Goal: Check status: Check status

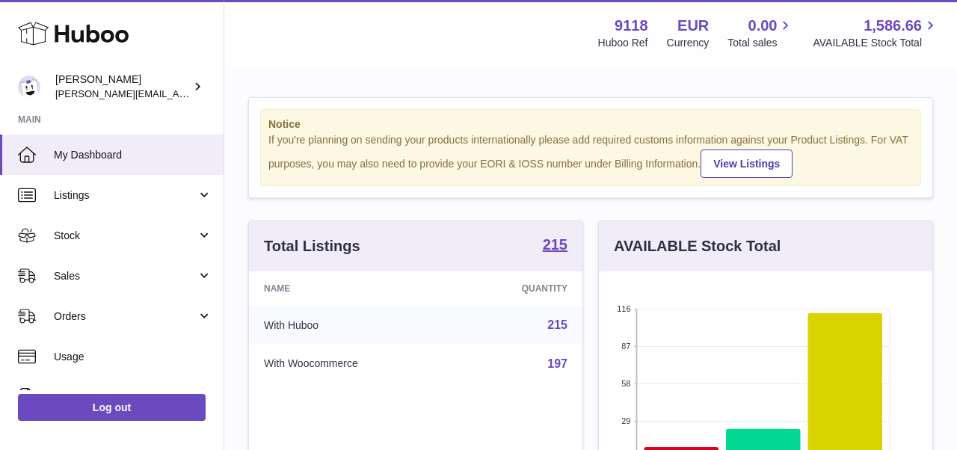
scroll to position [233, 334]
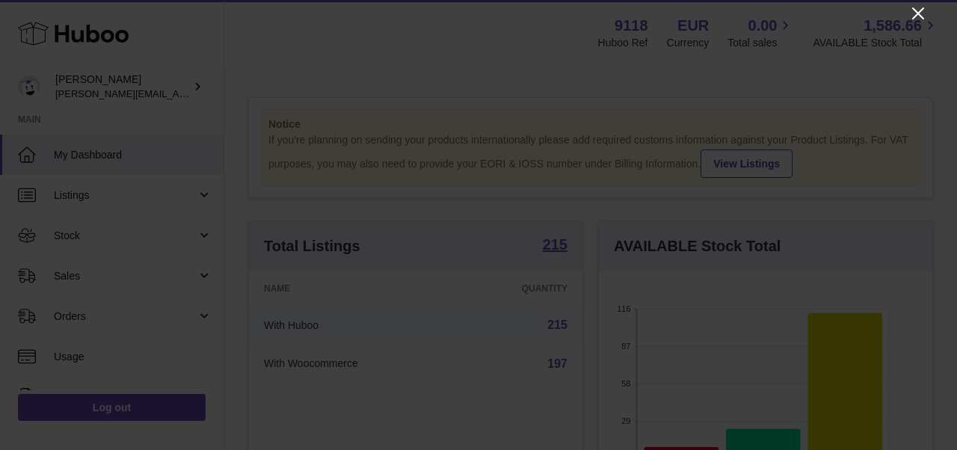
click at [920, 7] on icon "Close" at bounding box center [919, 13] width 18 height 18
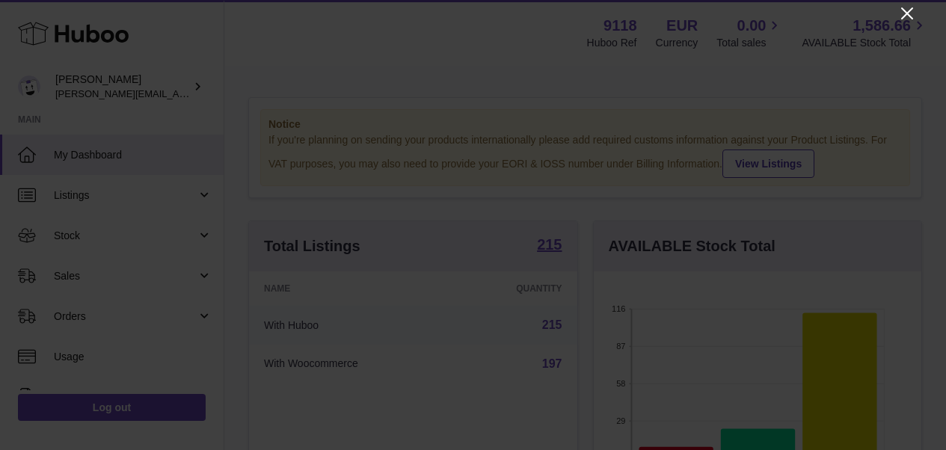
scroll to position [747793, 747698]
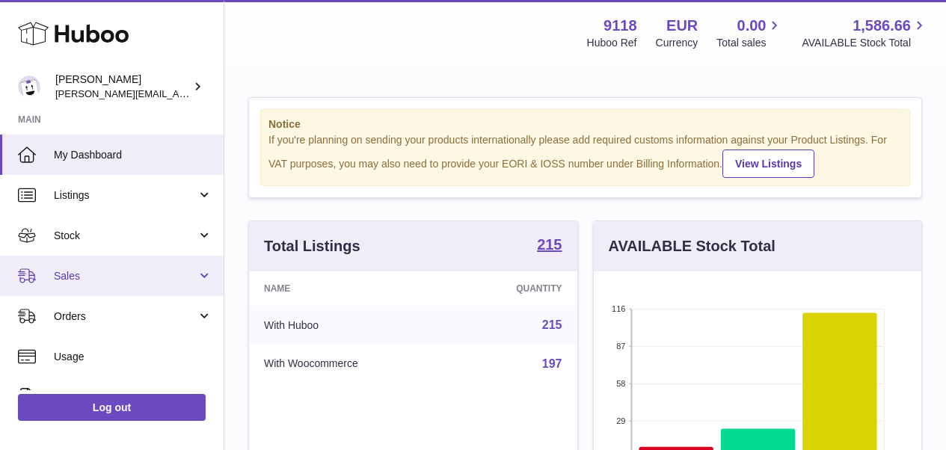
click at [68, 283] on link "Sales" at bounding box center [112, 276] width 224 height 40
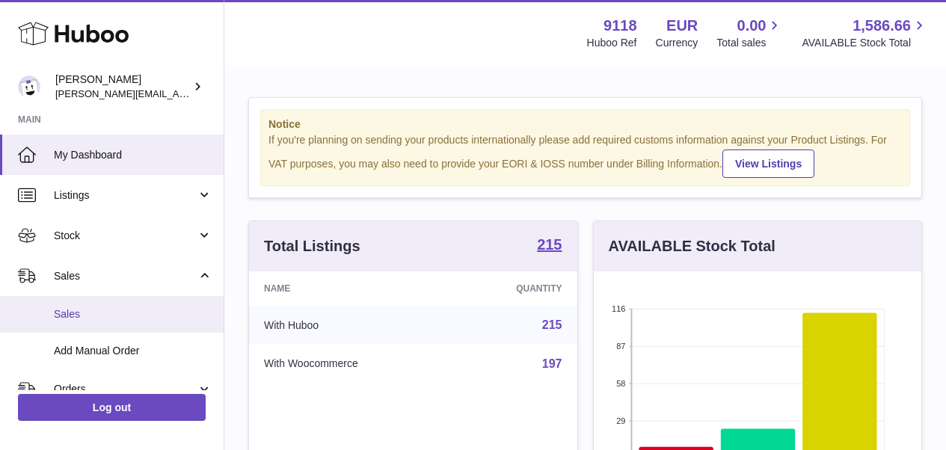
click at [70, 312] on span "Sales" at bounding box center [133, 314] width 159 height 14
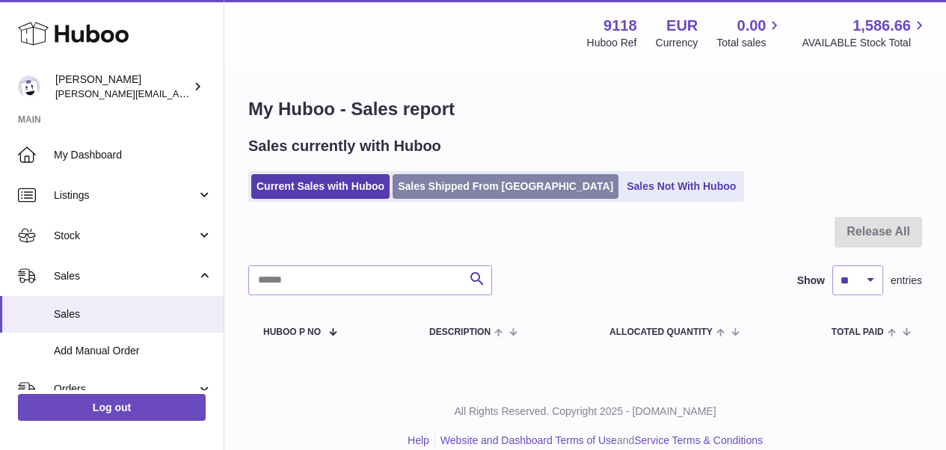
click at [456, 191] on link "Sales Shipped From [GEOGRAPHIC_DATA]" at bounding box center [506, 186] width 226 height 25
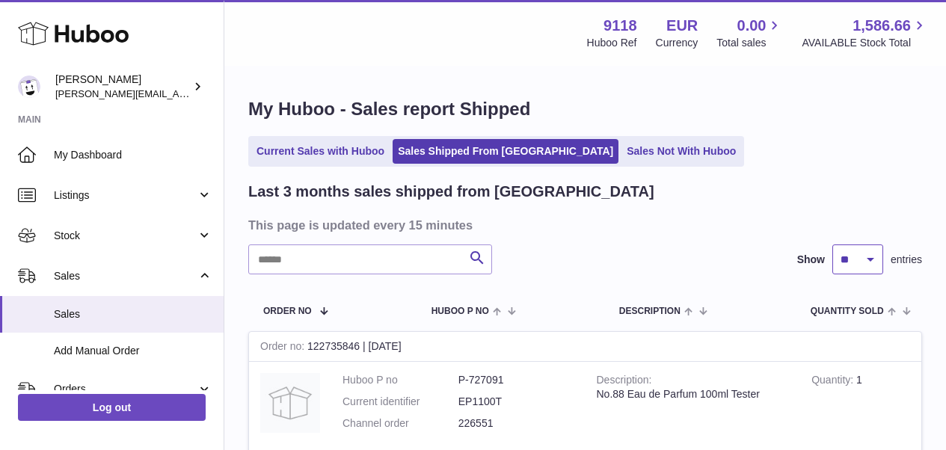
select select "**"
click at [316, 152] on link "Current Sales with Huboo" at bounding box center [320, 151] width 138 height 25
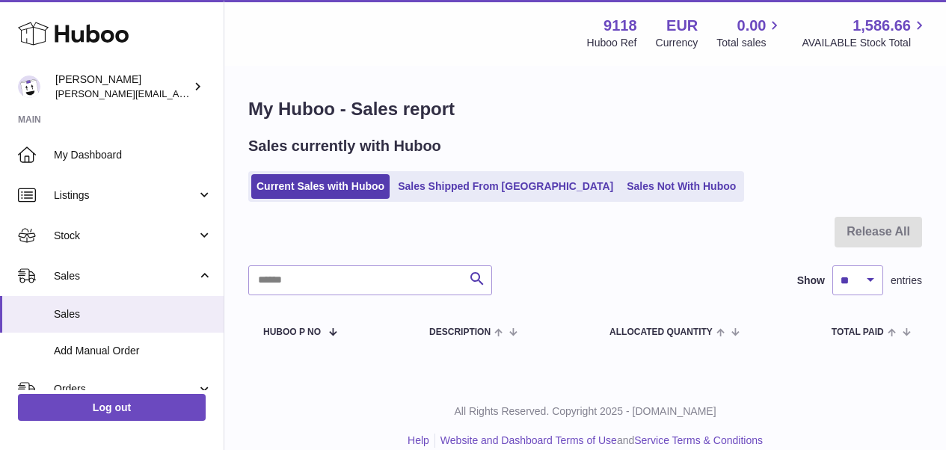
scroll to position [16, 0]
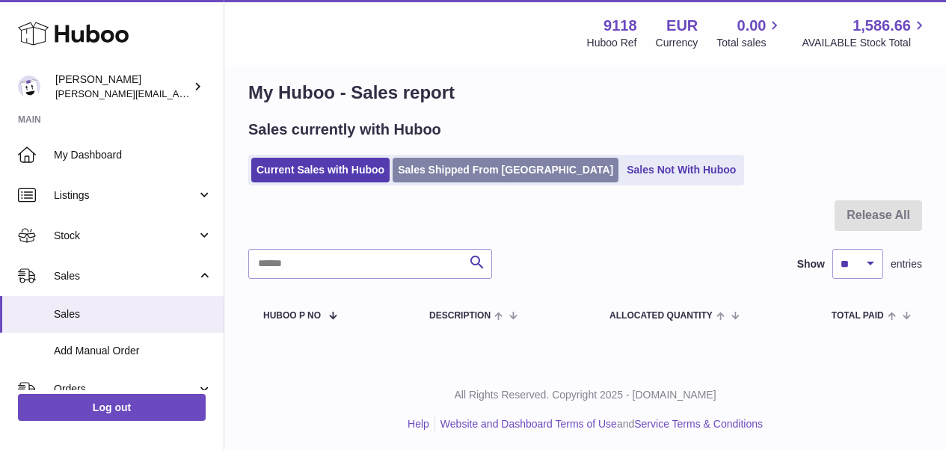
click at [450, 174] on link "Sales Shipped From Huboo" at bounding box center [506, 170] width 226 height 25
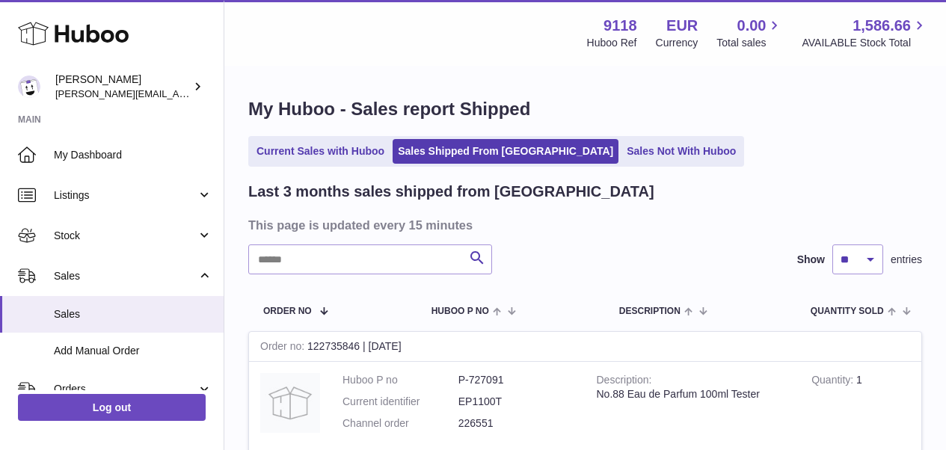
scroll to position [51, 0]
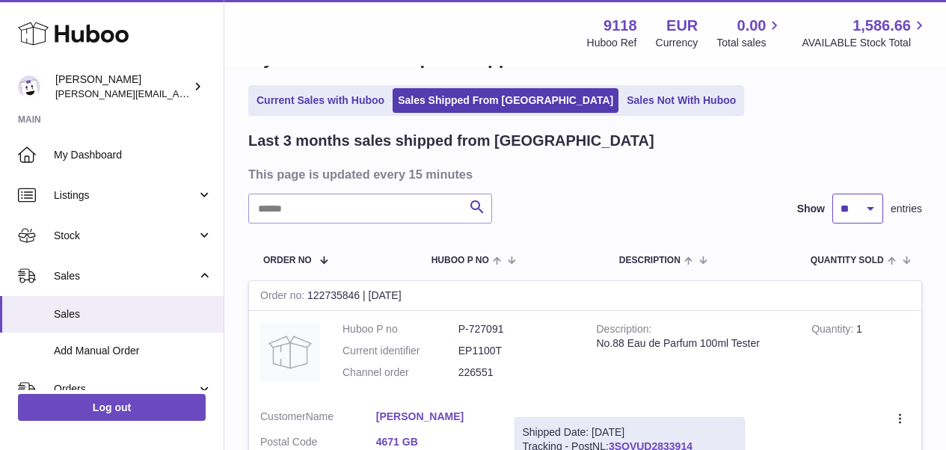
select select "**"
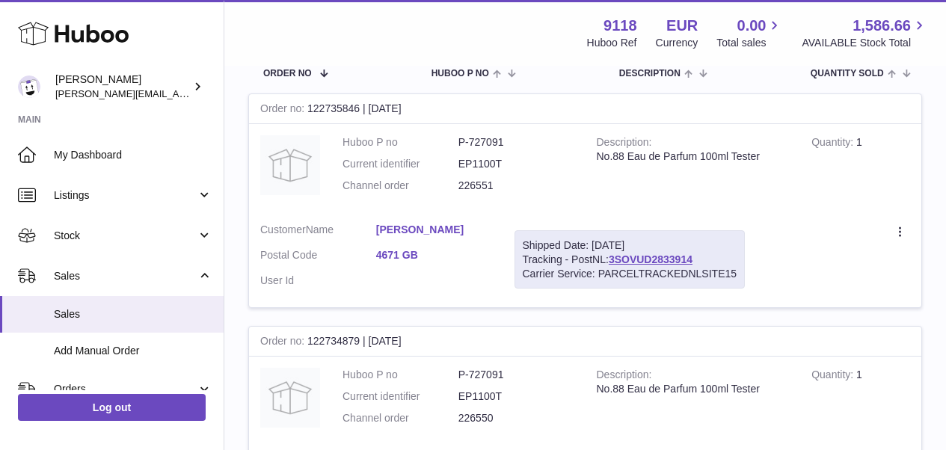
scroll to position [198, 0]
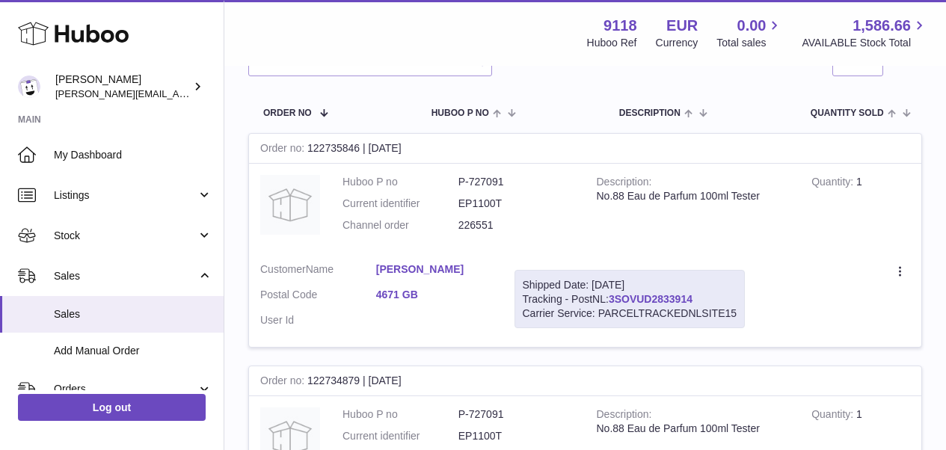
drag, startPoint x: 700, startPoint y: 292, endPoint x: 613, endPoint y: 299, distance: 87.8
click at [613, 299] on div "Shipped Date: [DATE] Tracking - PostNL: 3SOVUD2833914 Carrier Service: PARCELTR…" at bounding box center [630, 299] width 231 height 59
copy link "3SOVUD2833914"
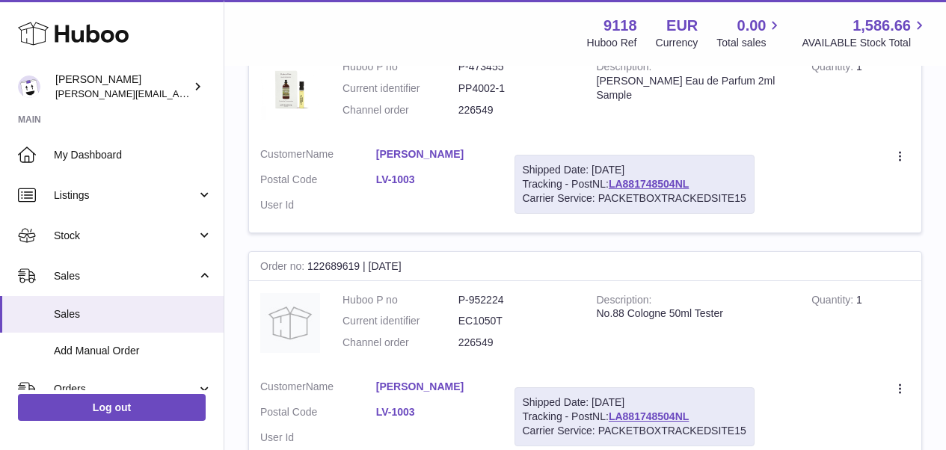
scroll to position [0, 0]
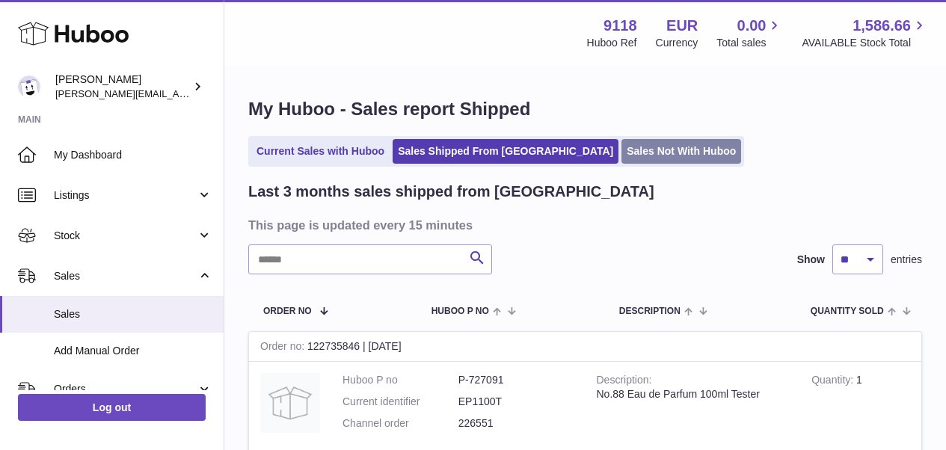
click at [622, 153] on link "Sales Not With Huboo" at bounding box center [682, 151] width 120 height 25
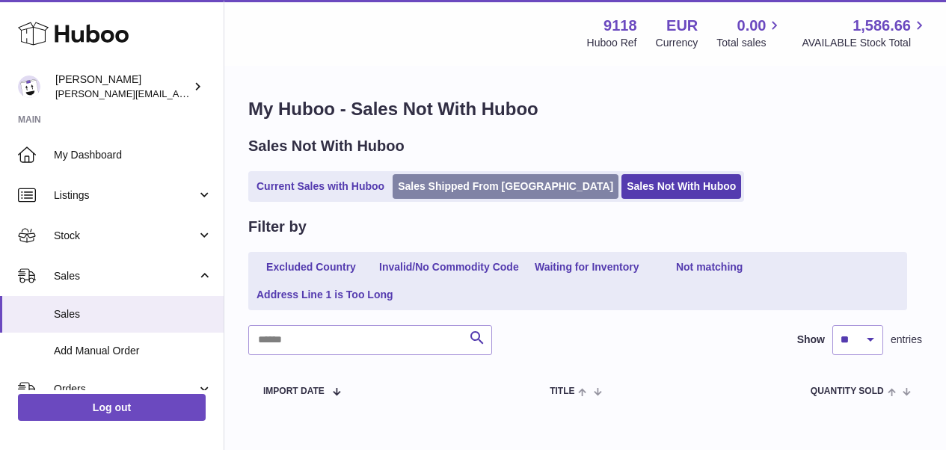
click at [448, 174] on link "Sales Shipped From [GEOGRAPHIC_DATA]" at bounding box center [506, 186] width 226 height 25
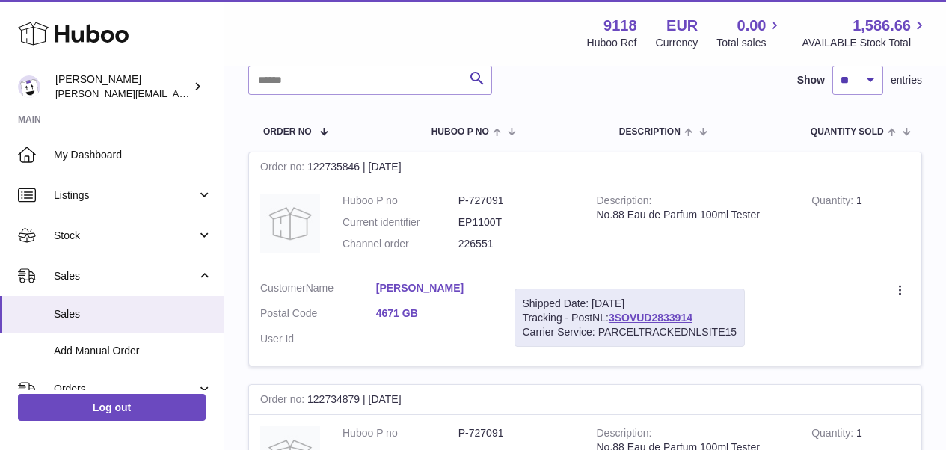
scroll to position [124, 0]
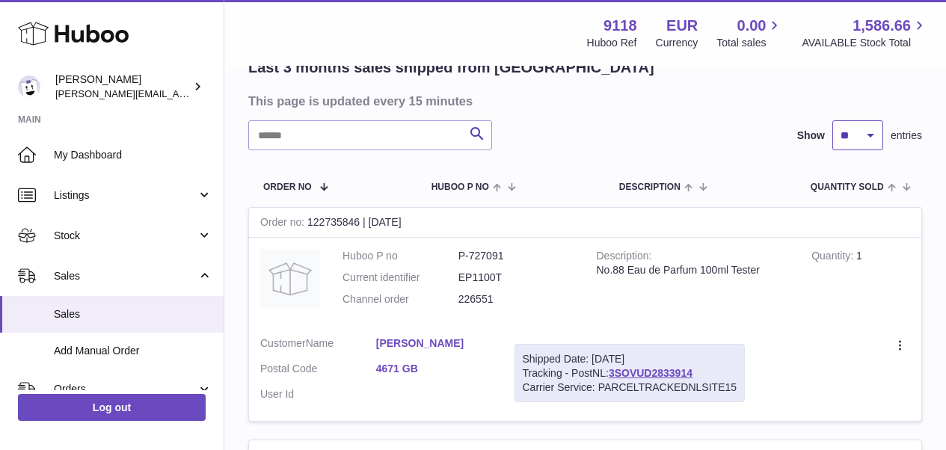
select select "**"
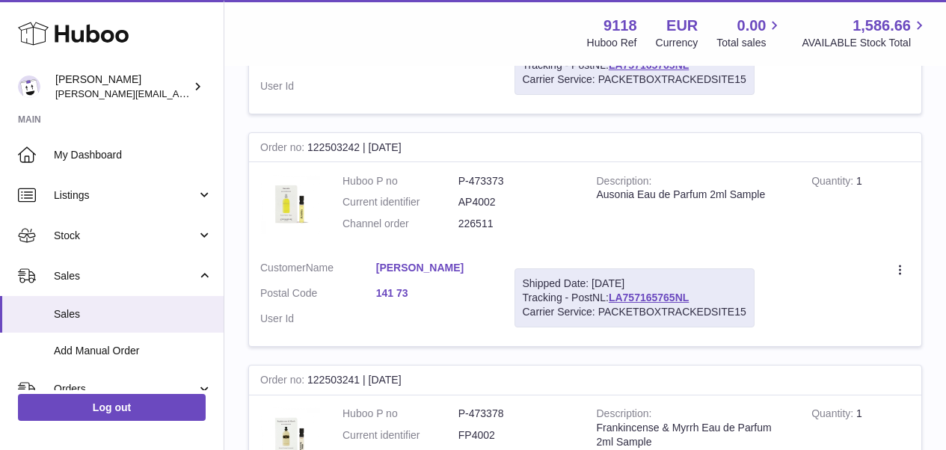
scroll to position [11490, 0]
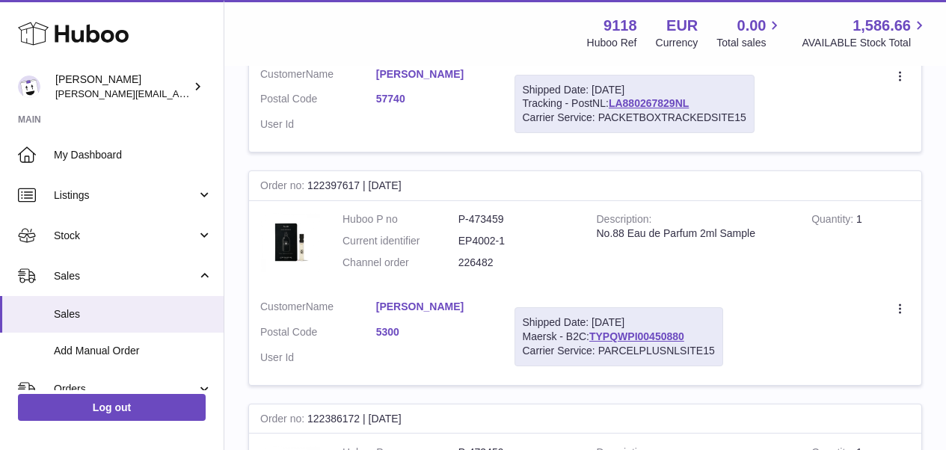
scroll to position [6236, 0]
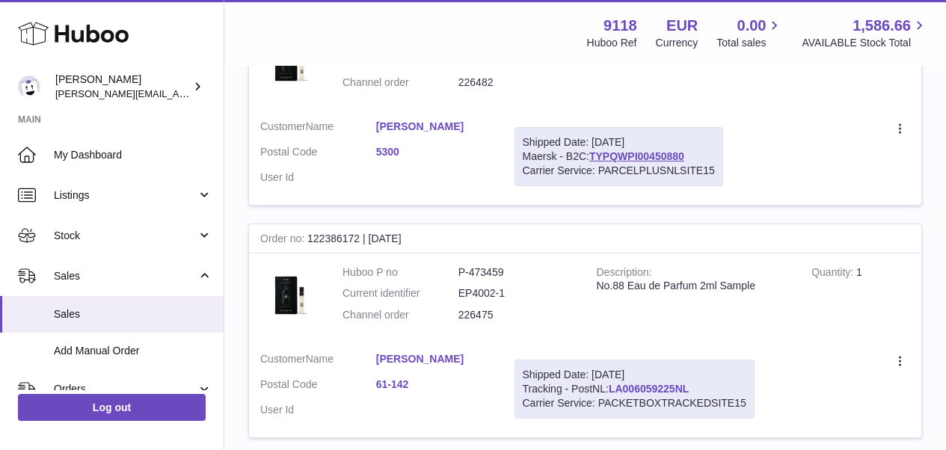
drag, startPoint x: 699, startPoint y: 224, endPoint x: 614, endPoint y: 231, distance: 85.5
click at [614, 360] on div "Shipped Date: [DATE] Tracking - PostNL: LA006059225NL Carrier Service: PACKETBO…" at bounding box center [635, 389] width 240 height 59
copy link "LA006059225NL"
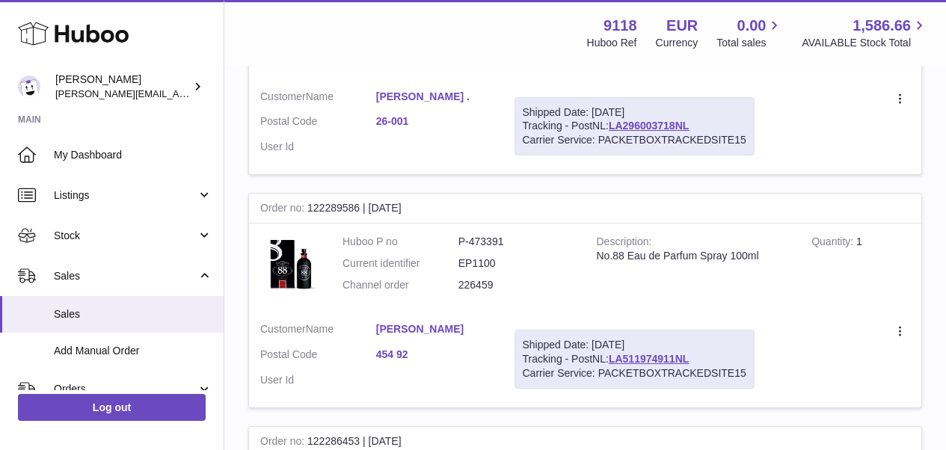
scroll to position [10892, 0]
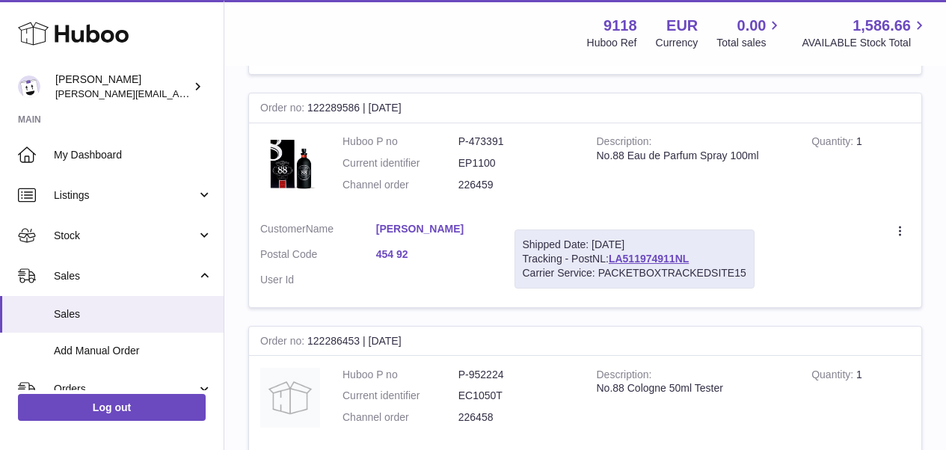
drag, startPoint x: 696, startPoint y: 212, endPoint x: 613, endPoint y: 207, distance: 83.2
copy link "LA895293414NL"
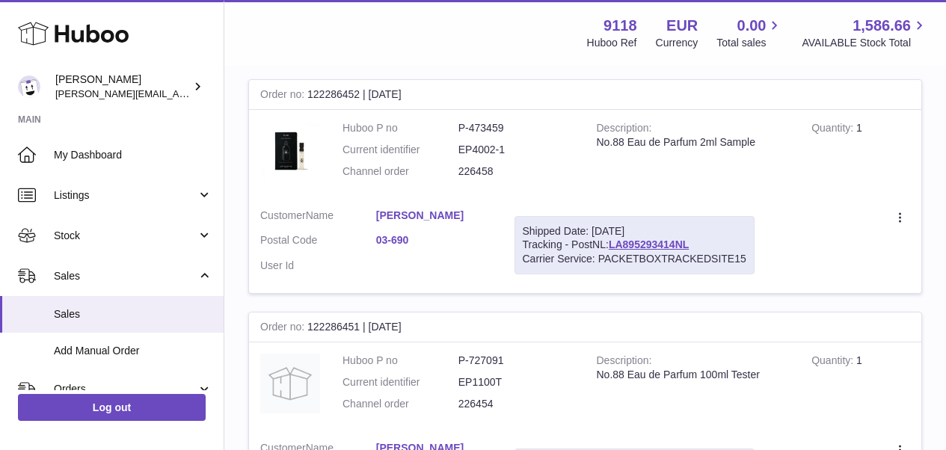
scroll to position [11571, 0]
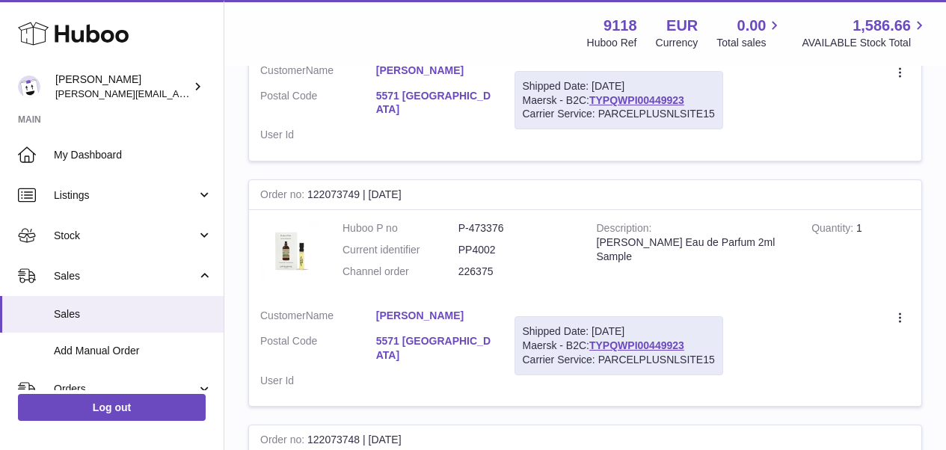
scroll to position [11478, 0]
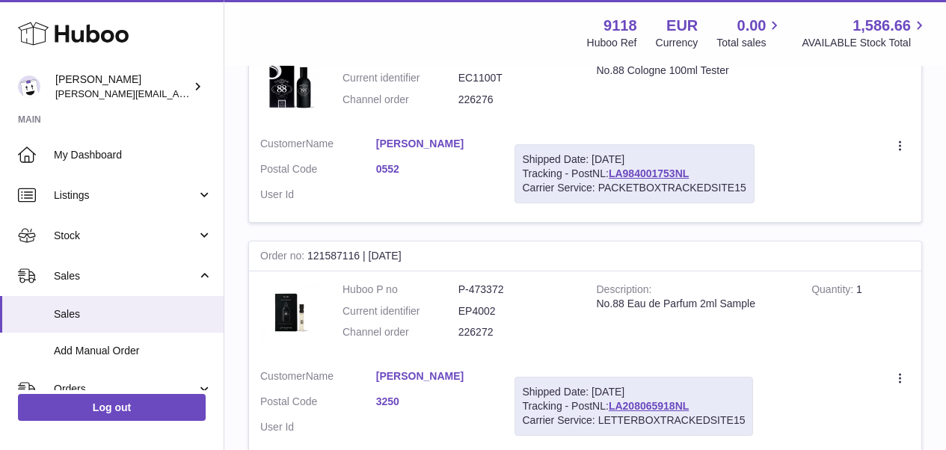
scroll to position [11502, 0]
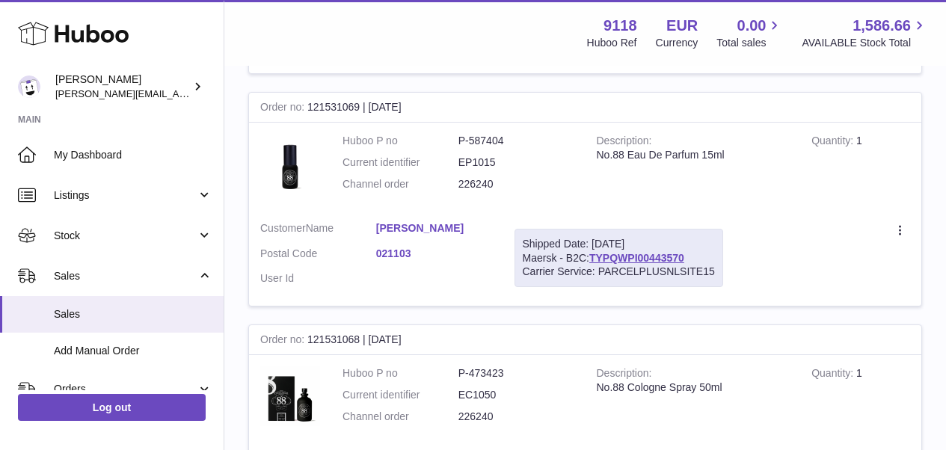
scroll to position [11514, 0]
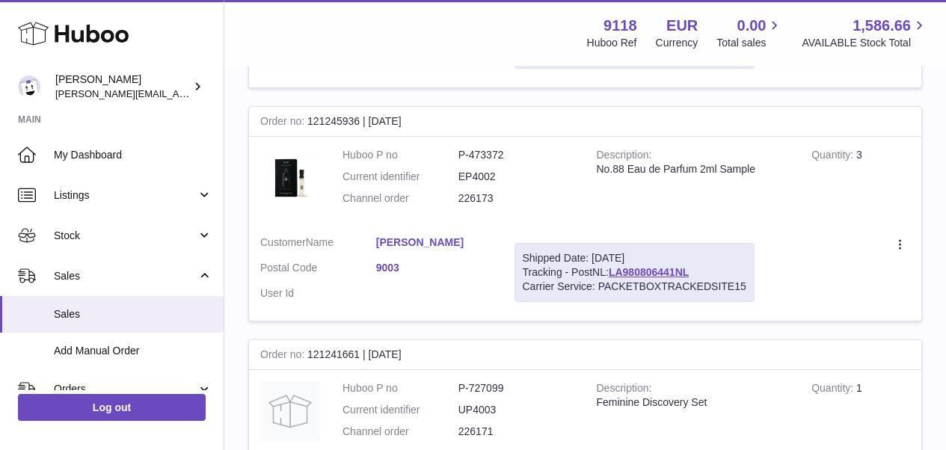
scroll to position [11500, 0]
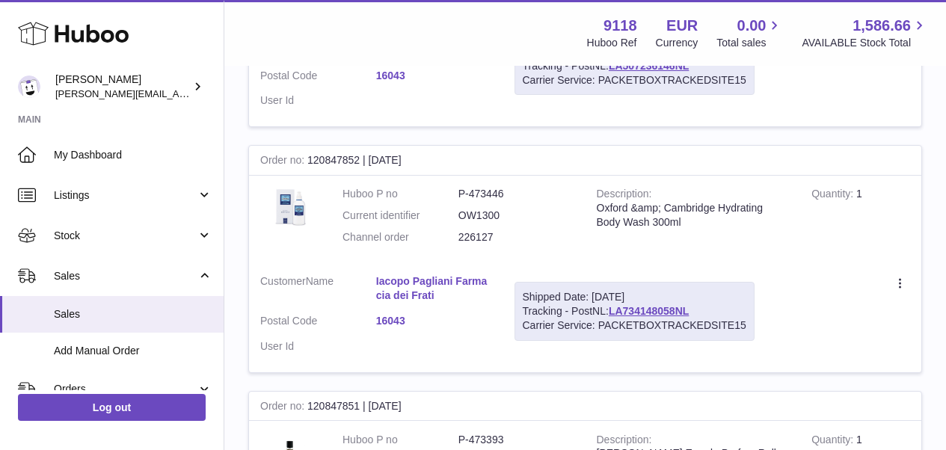
scroll to position [11558, 0]
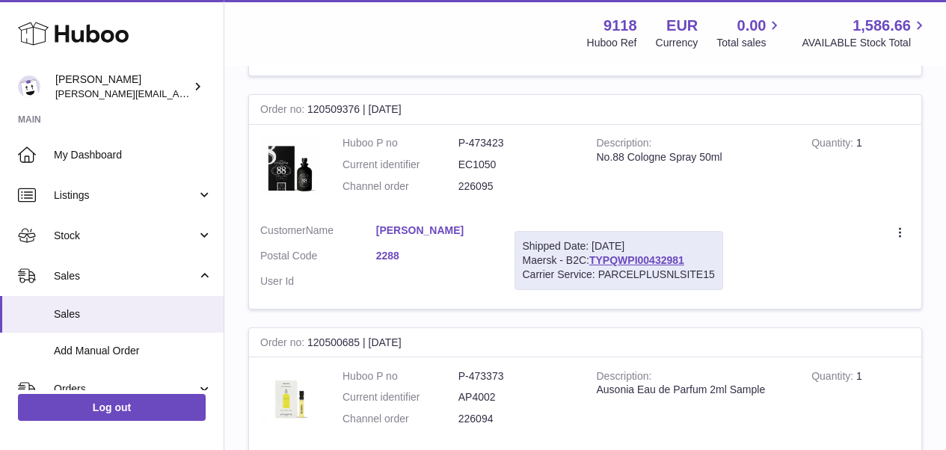
scroll to position [11526, 0]
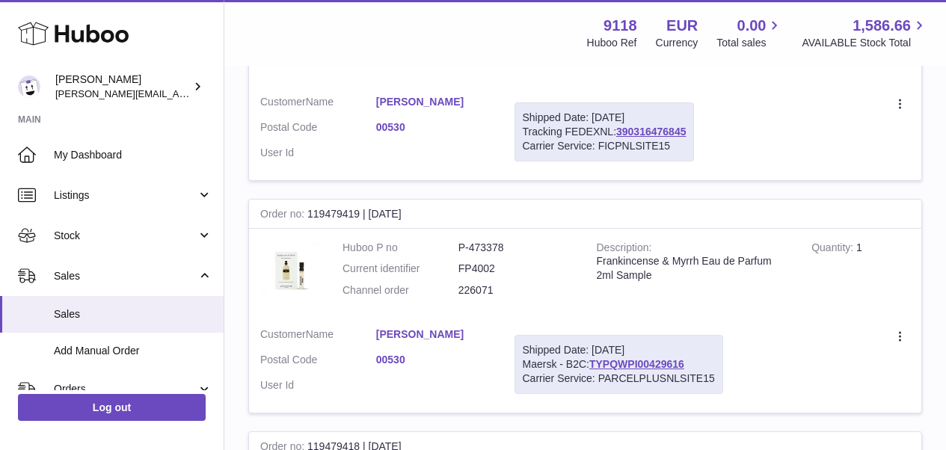
scroll to position [11527, 0]
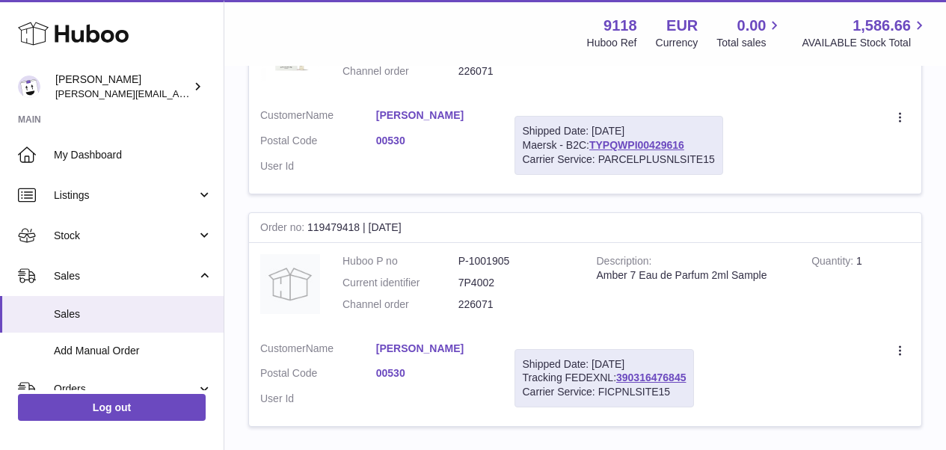
click at [851, 445] on link "12" at bounding box center [855, 458] width 27 height 27
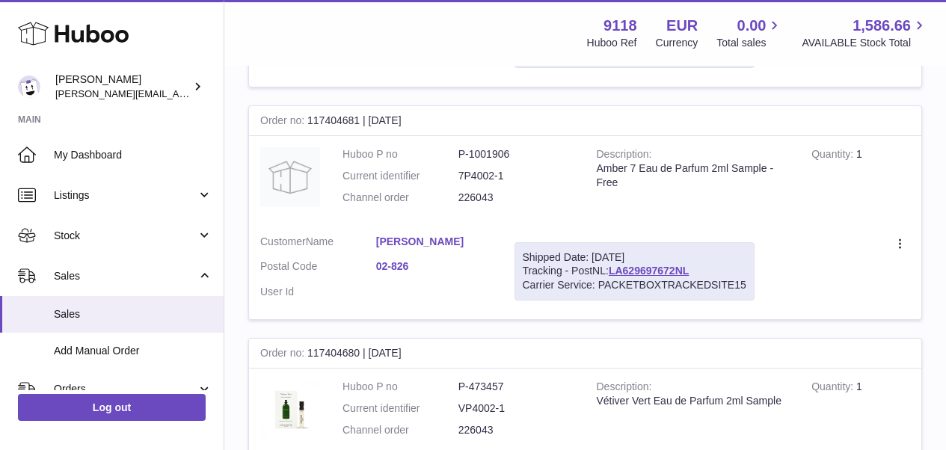
scroll to position [11523, 0]
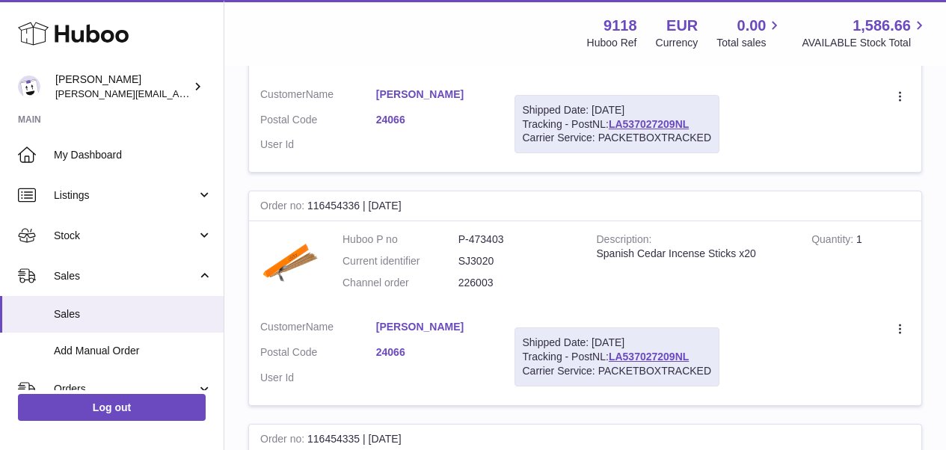
scroll to position [3925, 0]
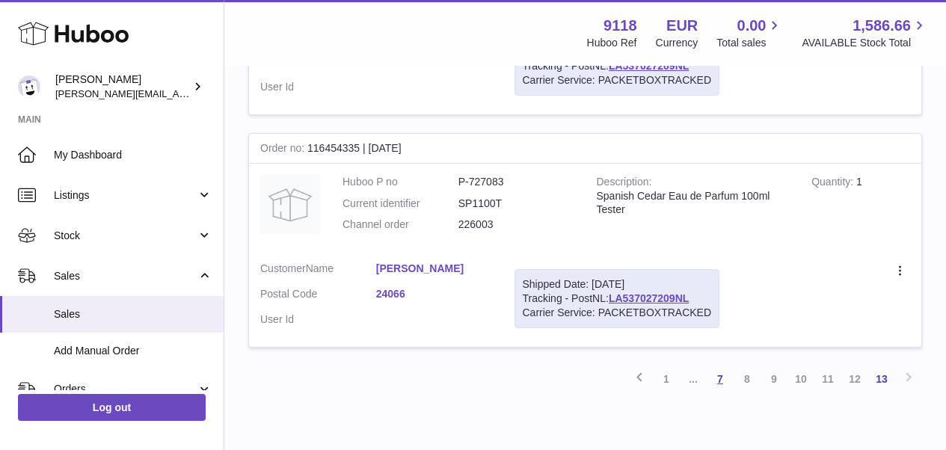
click at [720, 366] on link "7" at bounding box center [720, 379] width 27 height 27
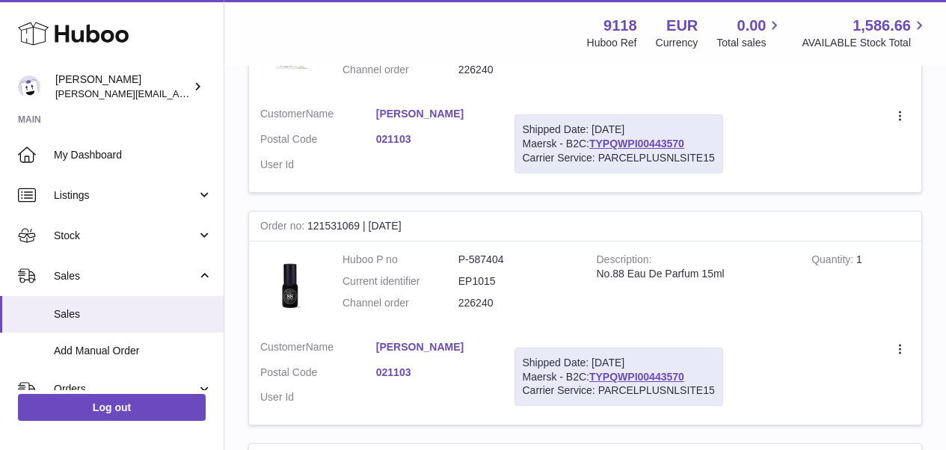
scroll to position [11514, 0]
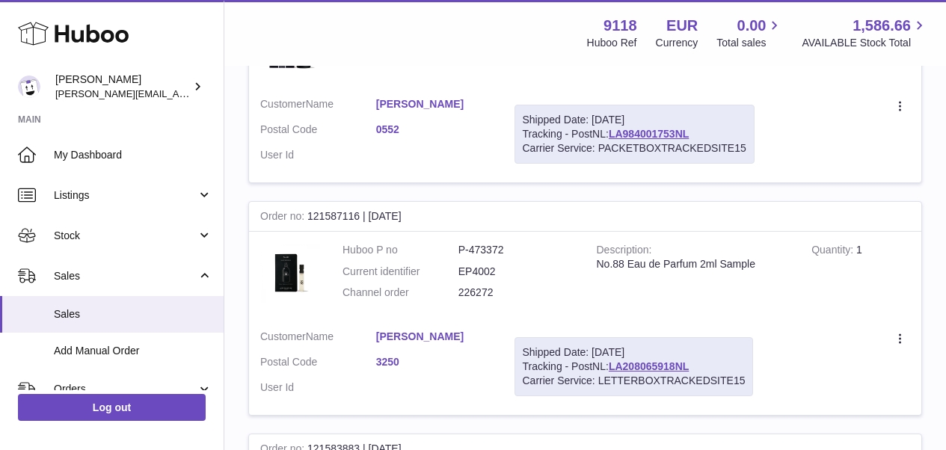
scroll to position [11502, 0]
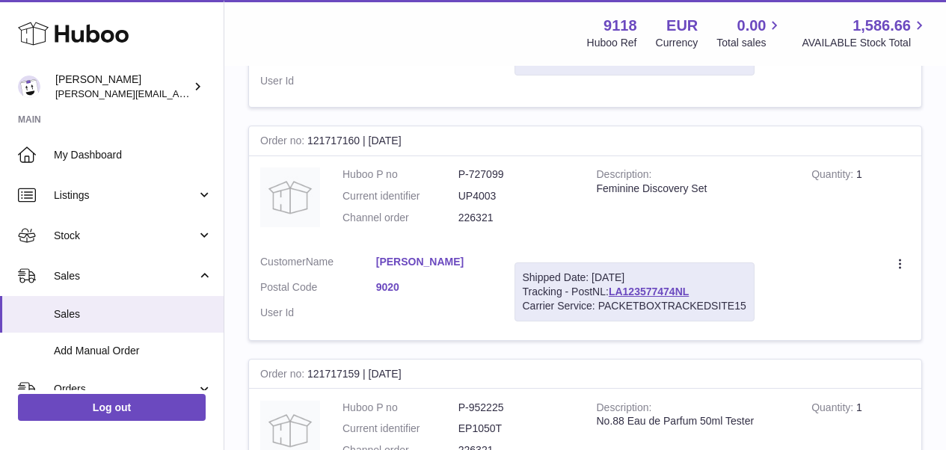
scroll to position [11514, 0]
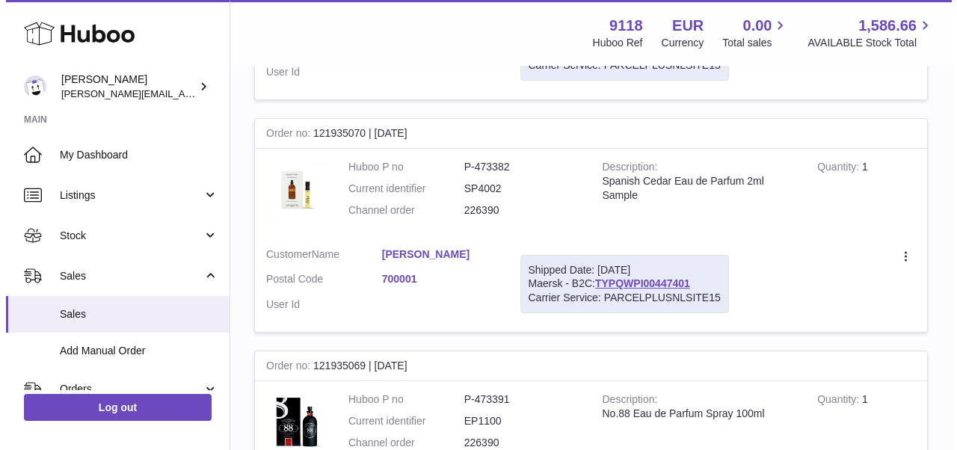
scroll to position [4238, 0]
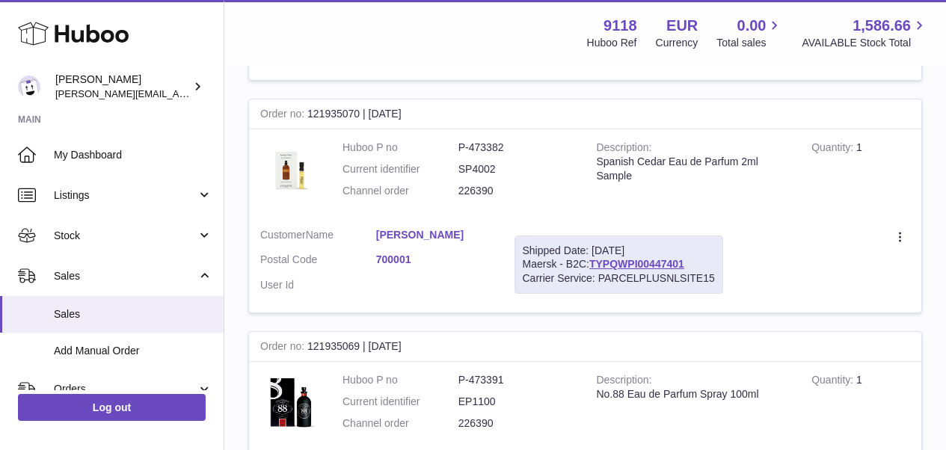
drag, startPoint x: 688, startPoint y: 396, endPoint x: 594, endPoint y: 397, distance: 94.3
copy link "TYPQWPI00447326"
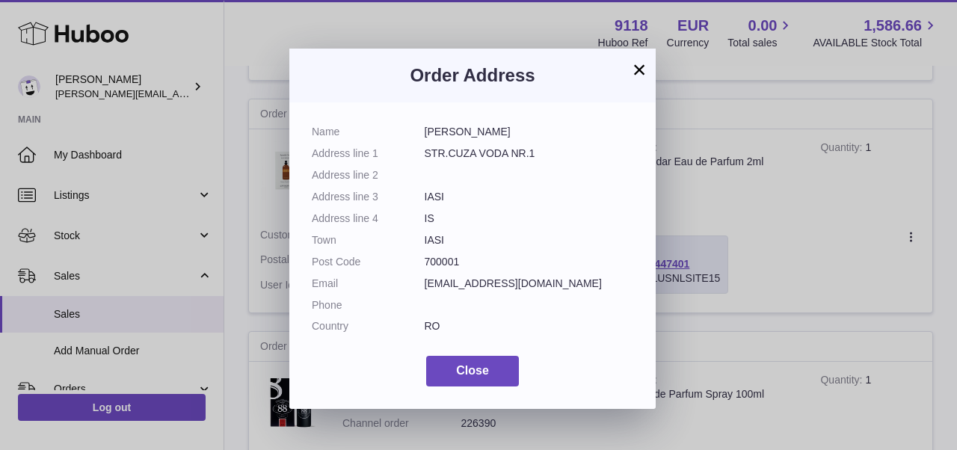
click at [640, 67] on button "×" at bounding box center [640, 70] width 18 height 18
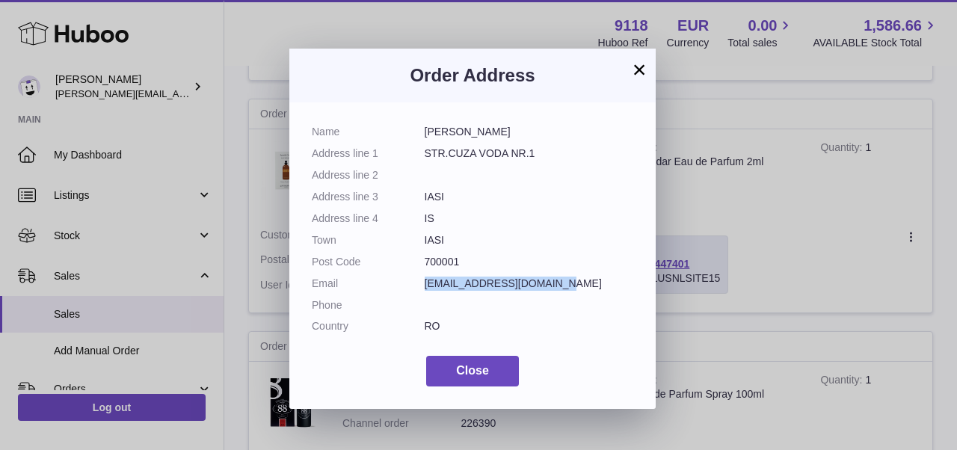
drag, startPoint x: 554, startPoint y: 278, endPoint x: 425, endPoint y: 281, distance: 129.4
click at [425, 281] on dd "[EMAIL_ADDRESS][DOMAIN_NAME]" at bounding box center [529, 284] width 209 height 14
copy dd "[EMAIL_ADDRESS][DOMAIN_NAME]"
